Goal: Information Seeking & Learning: Learn about a topic

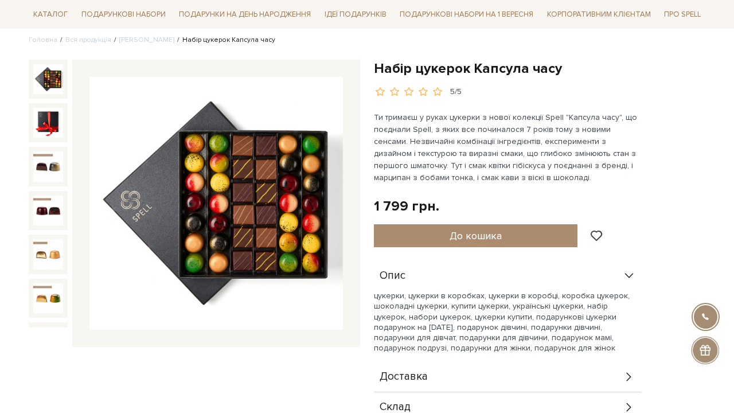
scroll to position [85, 0]
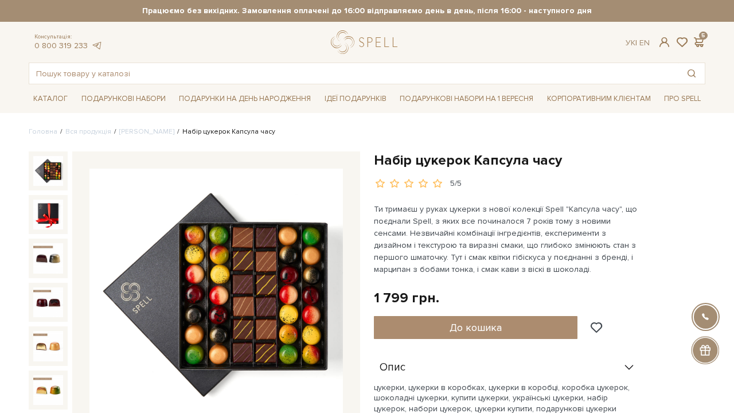
scroll to position [85, 0]
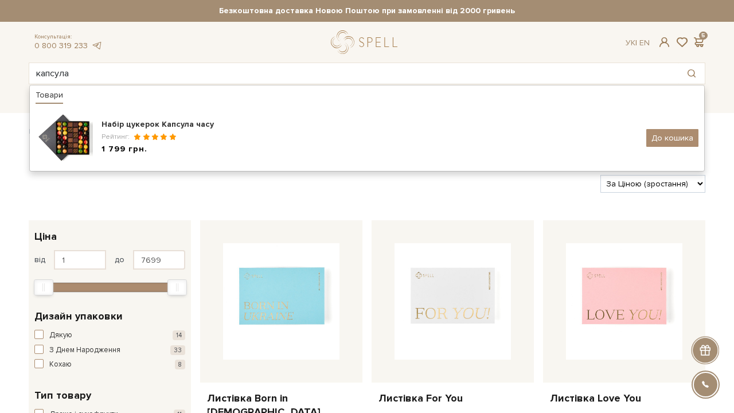
type input "капсула"
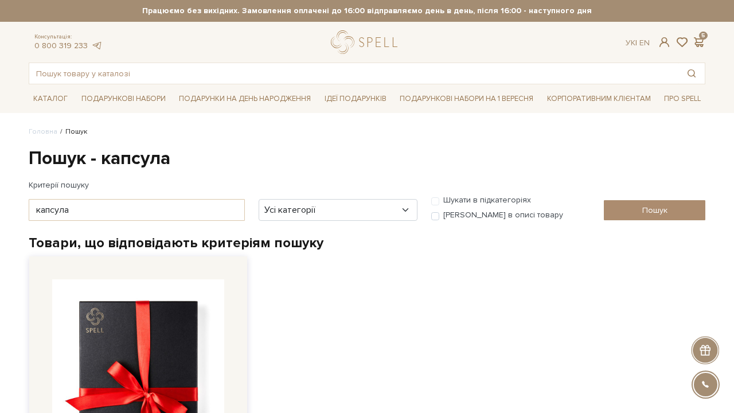
click at [199, 328] on img at bounding box center [138, 365] width 172 height 172
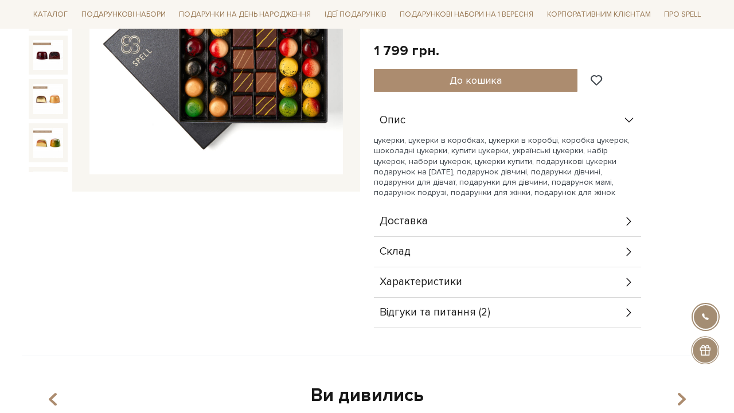
scroll to position [232, 0]
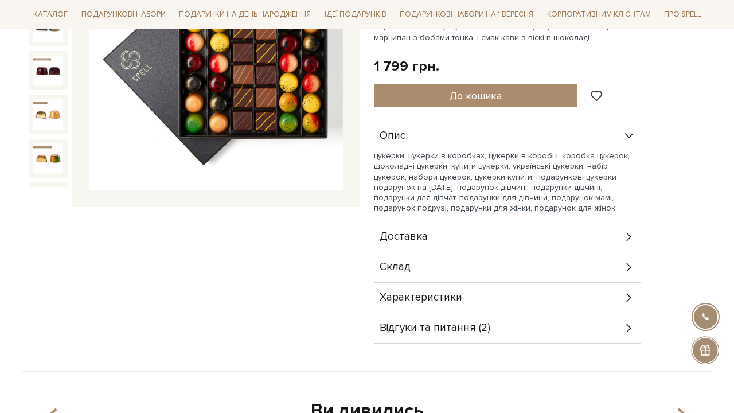
click at [629, 299] on icon at bounding box center [629, 298] width 5 height 9
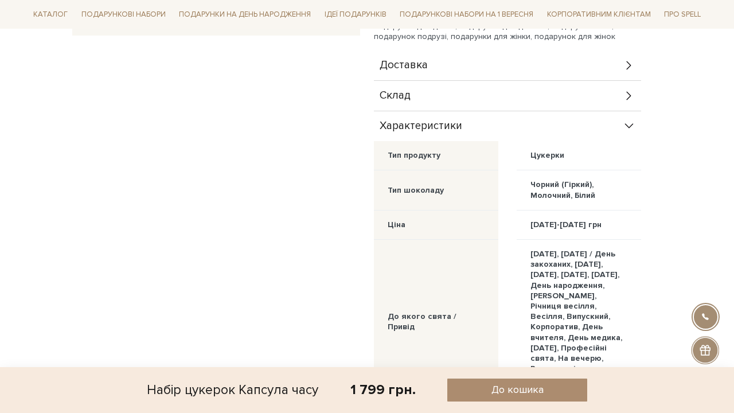
click at [526, 282] on div "[DATE], [DATE] / День закоханих, [DATE], [DATE], [DATE], [DATE], День народженн…" at bounding box center [579, 322] width 125 height 165
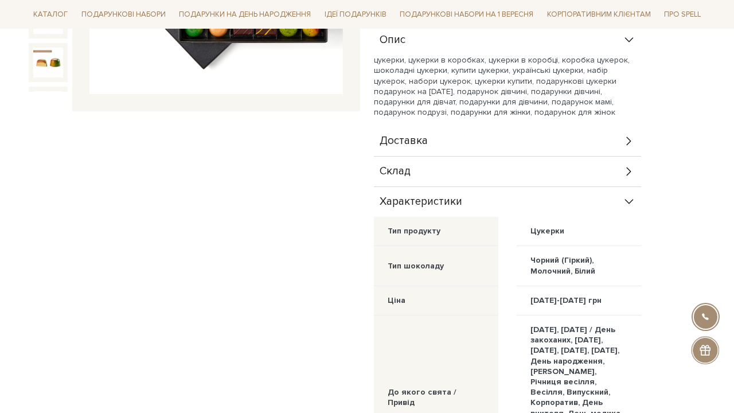
scroll to position [318, 0]
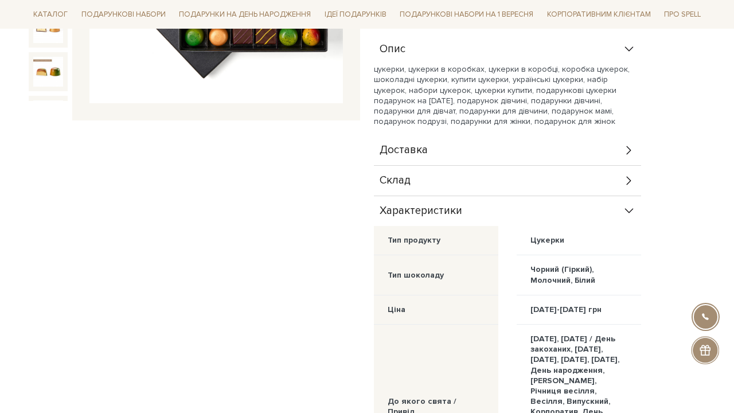
click at [630, 177] on icon at bounding box center [629, 180] width 13 height 13
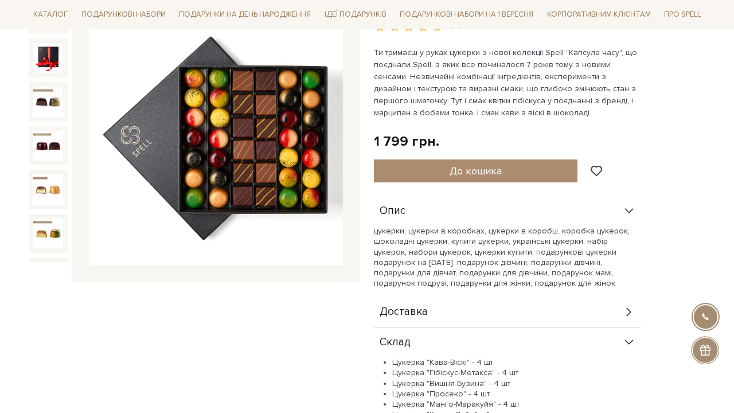
scroll to position [155, 0]
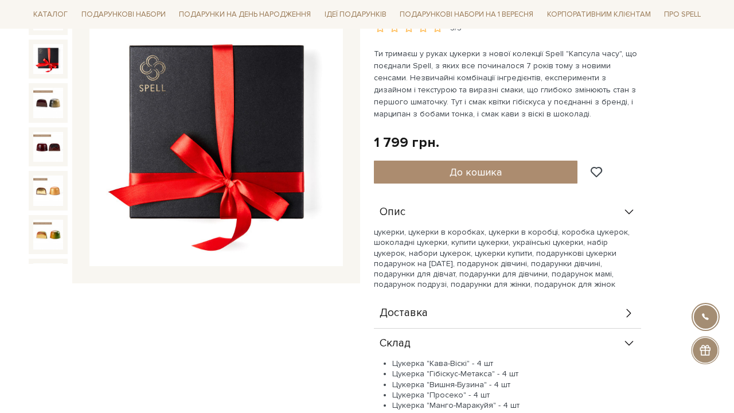
click at [47, 55] on img at bounding box center [48, 59] width 30 height 30
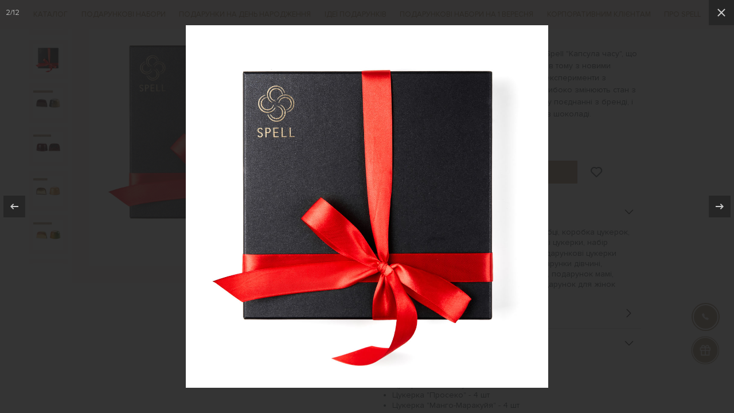
click at [135, 236] on div at bounding box center [367, 206] width 734 height 413
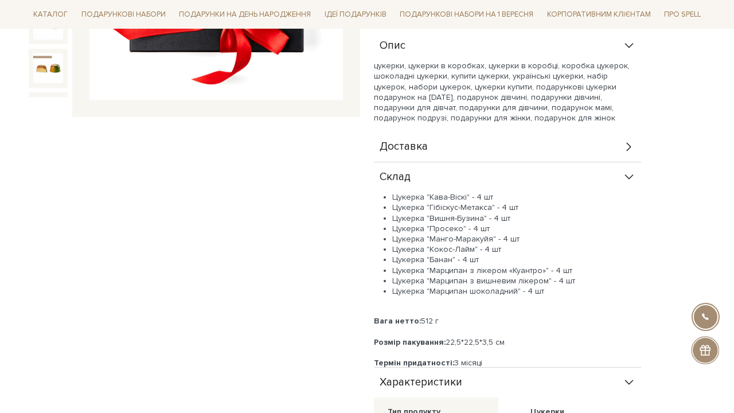
scroll to position [327, 0]
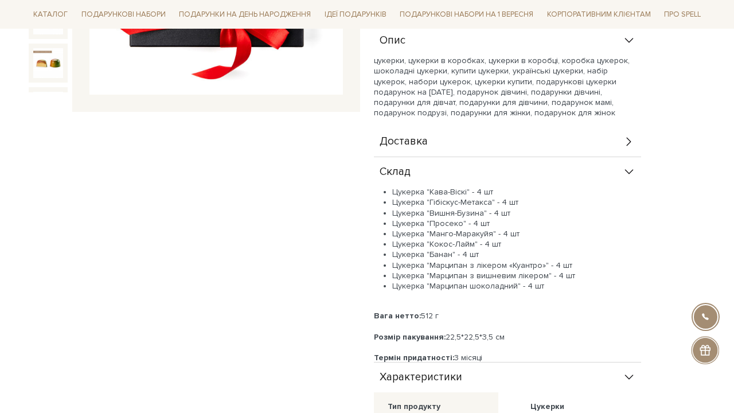
drag, startPoint x: 446, startPoint y: 336, endPoint x: 515, endPoint y: 336, distance: 68.3
click at [515, 336] on div "Розмір пакування: 22,5*22,5*3,5 см" at bounding box center [507, 337] width 267 height 10
copy div "Розмір пакування: 22,5*22,5*3,5 см"
click at [259, 277] on div "Набір цукерок Капсула часу 5/5" at bounding box center [194, 350] width 345 height 1052
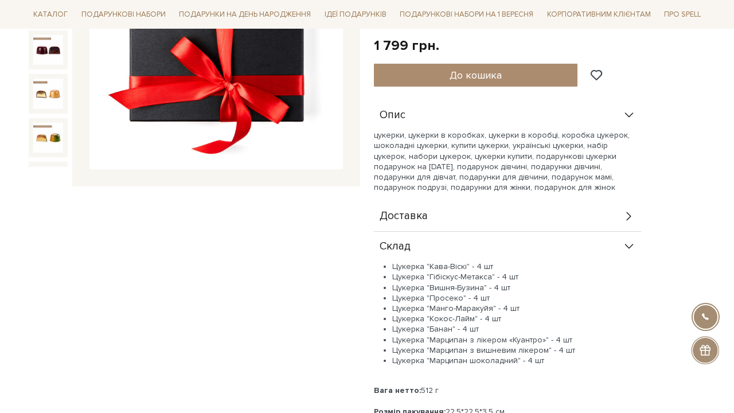
scroll to position [312, 0]
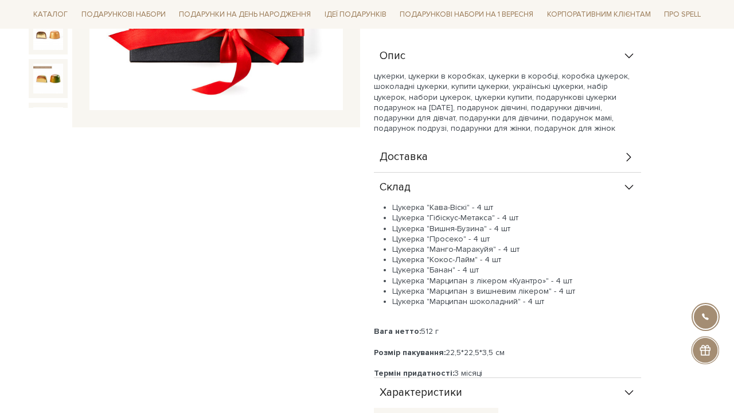
drag, startPoint x: 447, startPoint y: 351, endPoint x: 531, endPoint y: 351, distance: 84.3
click at [531, 351] on div "Розмір пакування: 22,5*22,5*3,5 см" at bounding box center [507, 353] width 267 height 10
copy div "Розмір пакування: 22,5*22,5*3,5 см"
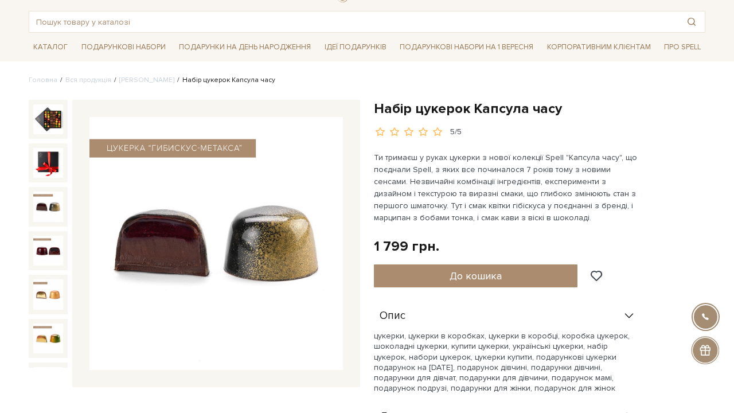
scroll to position [-1, 0]
click at [199, 235] on img at bounding box center [217, 244] width 254 height 254
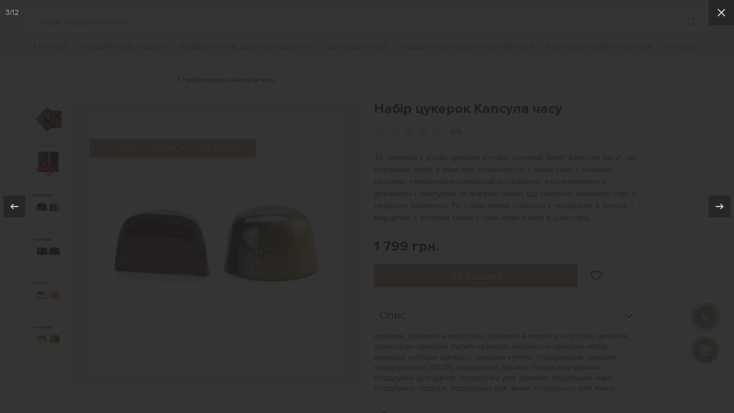
scroll to position [0, 0]
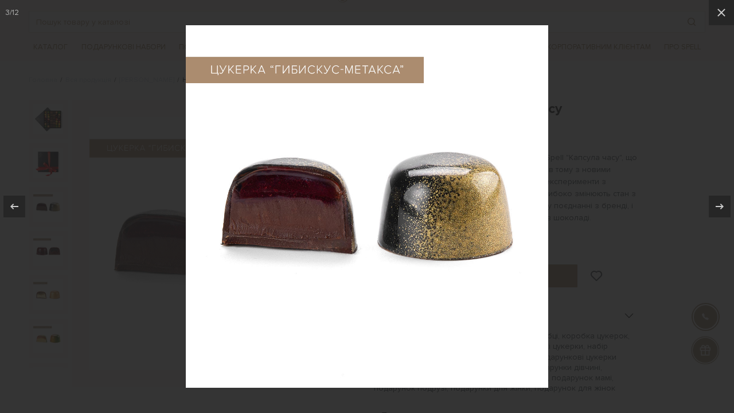
click at [76, 178] on div at bounding box center [367, 206] width 734 height 413
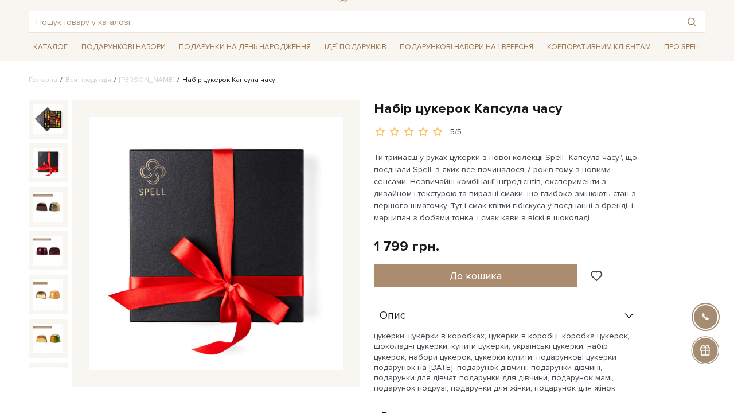
click at [56, 162] on img at bounding box center [48, 163] width 30 height 30
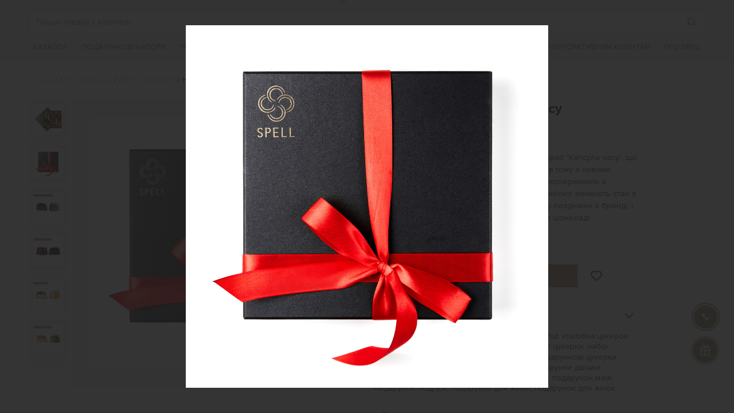
click at [542, 137] on img at bounding box center [367, 206] width 363 height 363
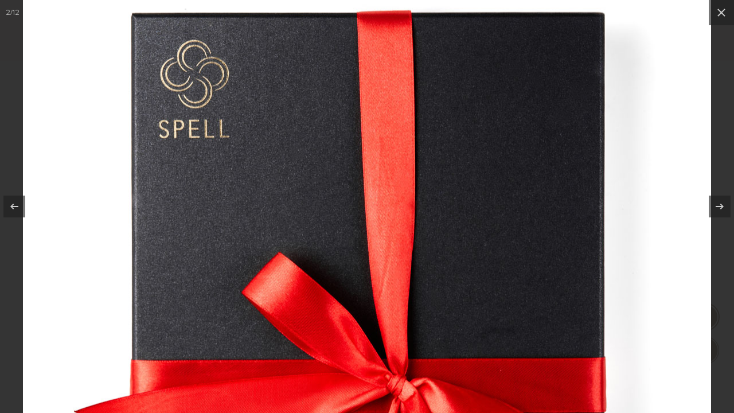
click at [542, 137] on img at bounding box center [367, 269] width 689 height 689
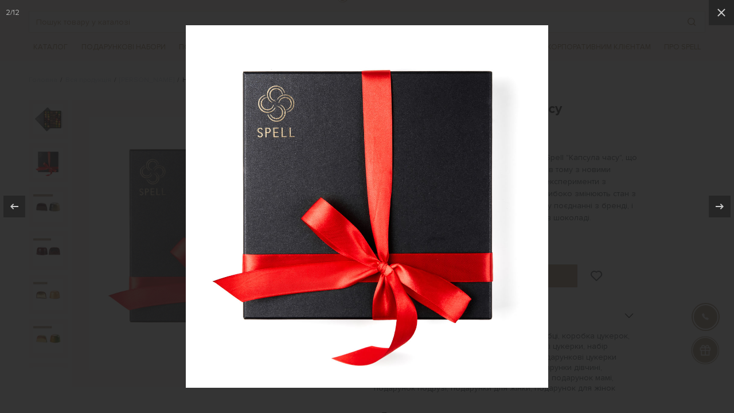
click at [616, 110] on div at bounding box center [367, 206] width 734 height 413
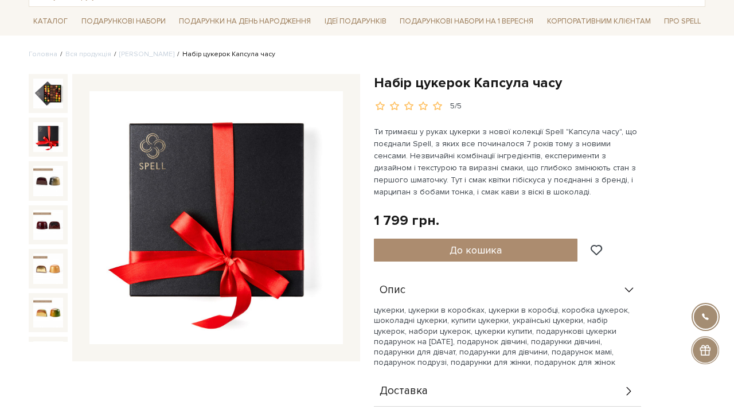
scroll to position [75, 0]
